Goal: Task Accomplishment & Management: Complete application form

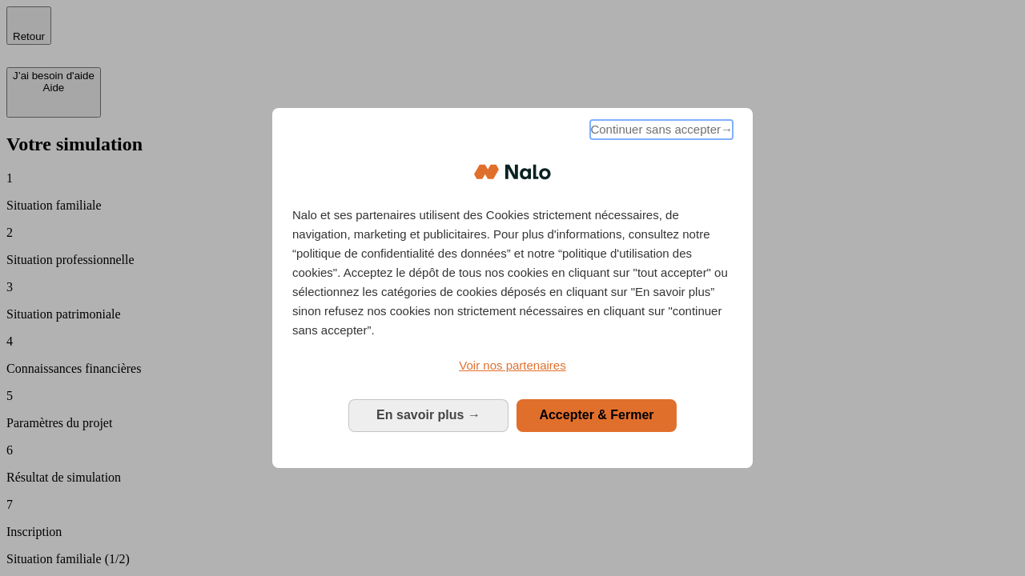
click at [660, 132] on span "Continuer sans accepter →" at bounding box center [661, 129] width 143 height 19
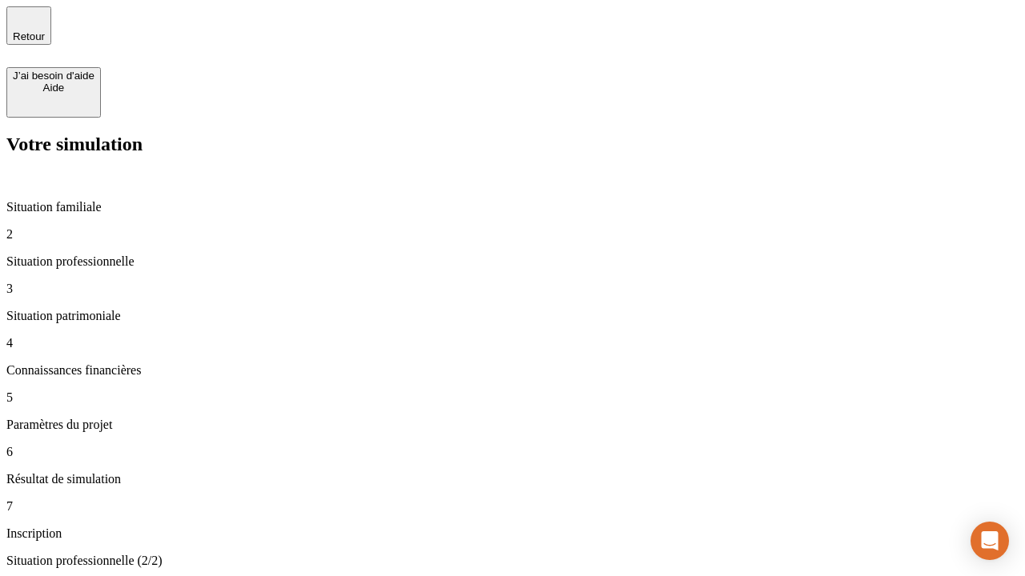
type input "30 000"
type input "40 000"
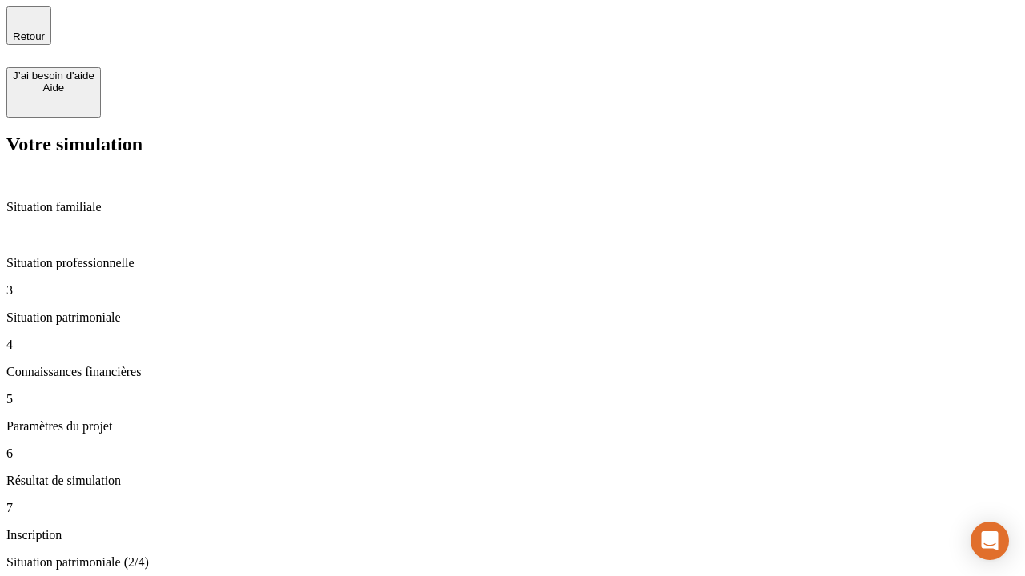
type input "1 100"
type input "20"
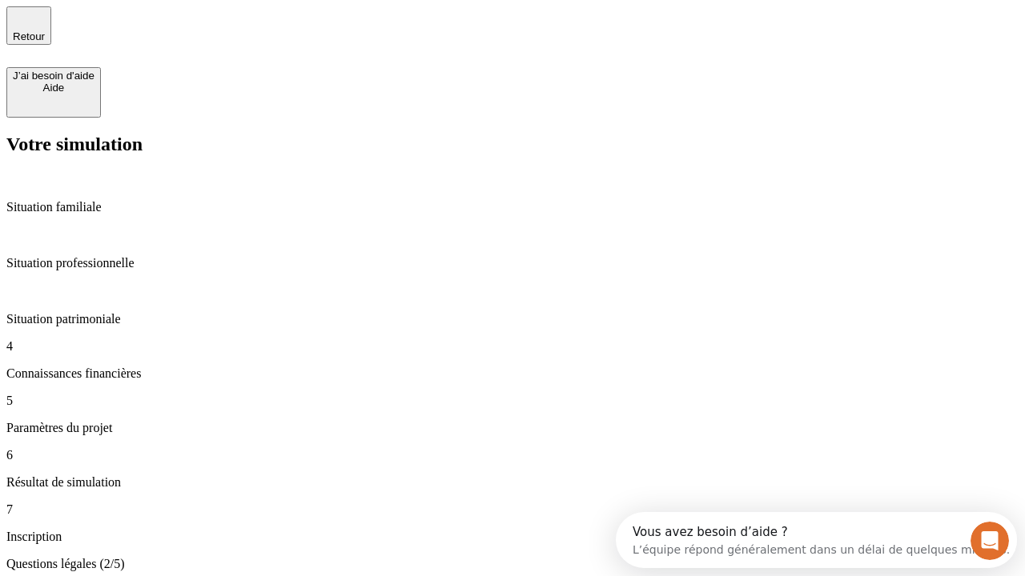
scroll to position [3, 0]
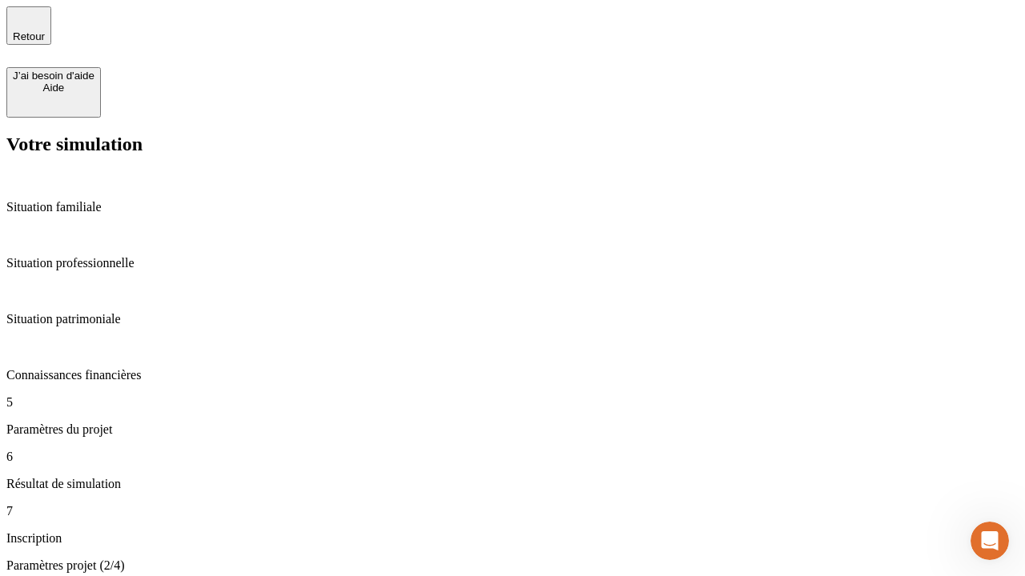
type input "40"
type input "62"
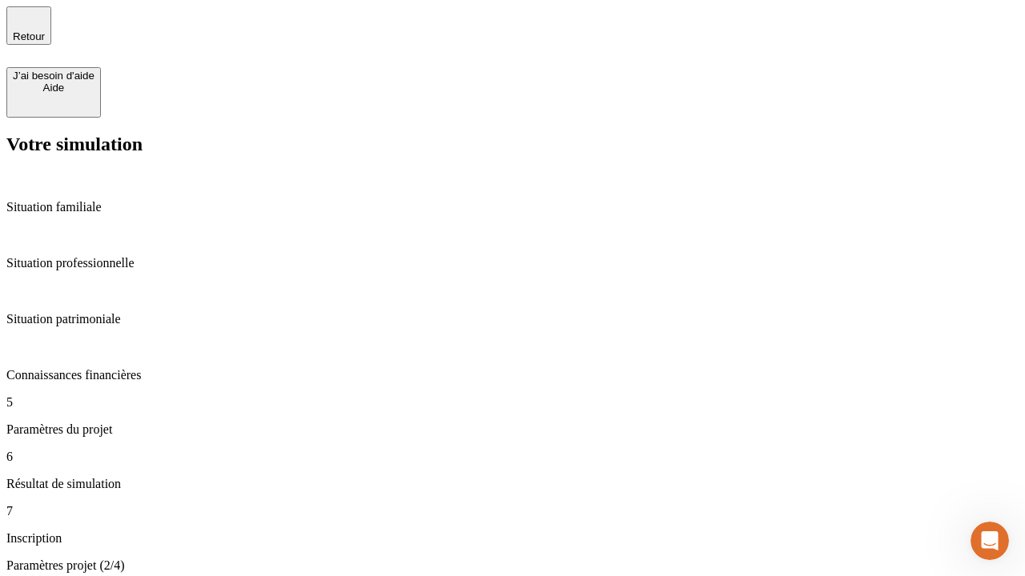
type input "50 000"
type input "640"
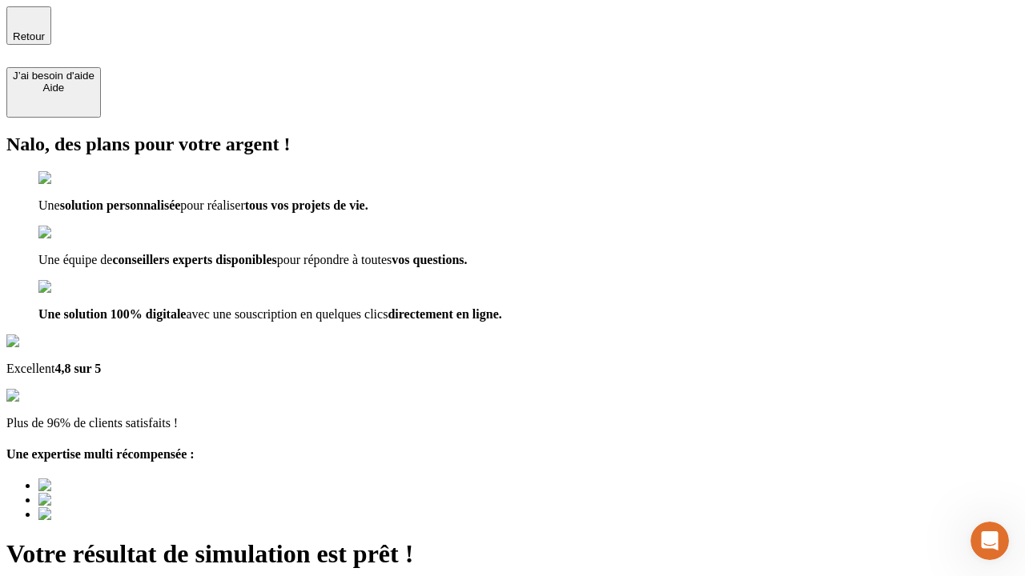
type input "[EMAIL_ADDRESS][DOMAIN_NAME]"
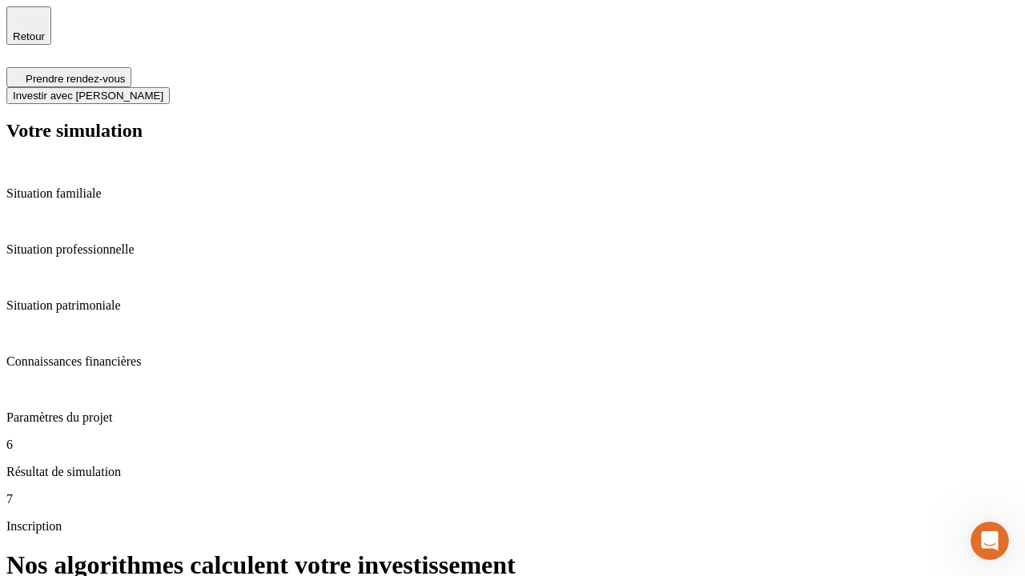
click at [163, 90] on span "Investir avec [PERSON_NAME]" at bounding box center [88, 96] width 151 height 12
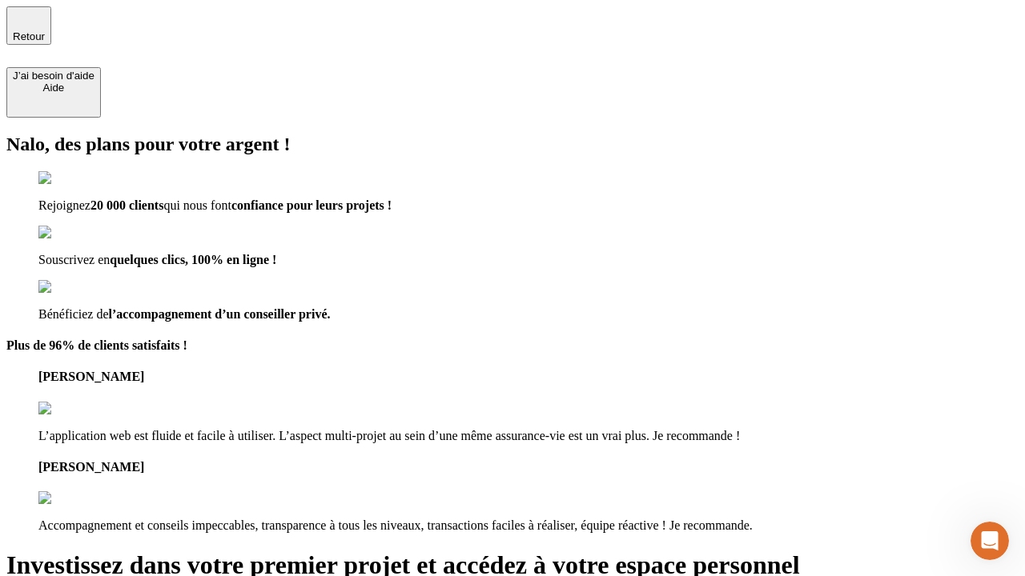
type input "[EMAIL_ADDRESS][DOMAIN_NAME]"
